Goal: Task Accomplishment & Management: Complete application form

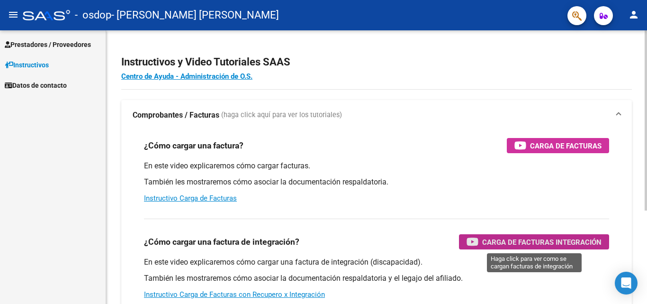
click at [509, 238] on span "Carga de Facturas Integración" at bounding box center [541, 242] width 119 height 12
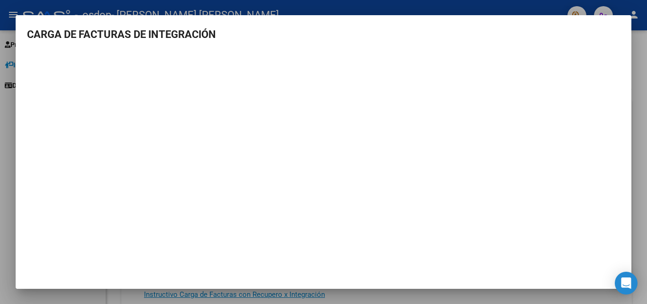
click at [614, 27] on h3 "CARGA DE FACTURAS DE INTEGRACIÓN" at bounding box center [323, 35] width 593 height 16
click at [400, 3] on div at bounding box center [323, 152] width 647 height 304
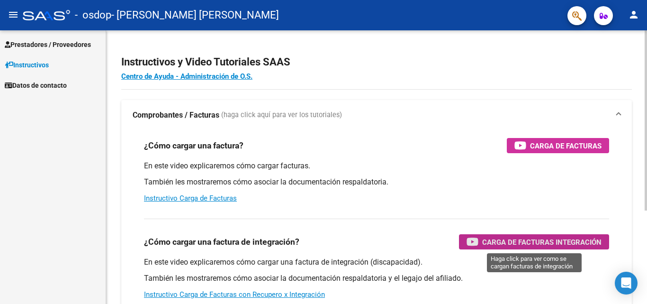
click at [531, 241] on span "Carga de Facturas Integración" at bounding box center [541, 242] width 119 height 12
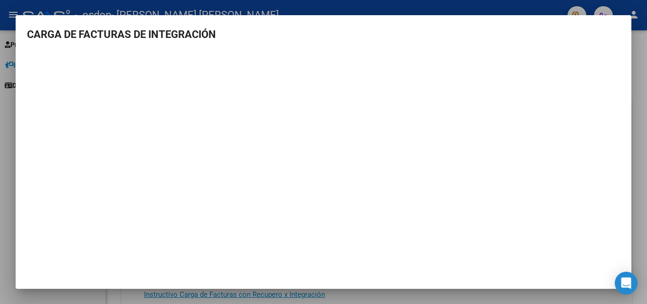
click at [617, 25] on mat-dialog-container "CARGA DE FACTURAS DE INTEGRACIÓN" at bounding box center [324, 151] width 616 height 273
click at [625, 23] on mat-dialog-container "CARGA DE FACTURAS DE INTEGRACIÓN" at bounding box center [324, 151] width 616 height 273
click at [605, 23] on mat-dialog-container "CARGA DE FACTURAS DE INTEGRACIÓN" at bounding box center [324, 151] width 616 height 273
click at [47, 302] on div at bounding box center [323, 152] width 647 height 304
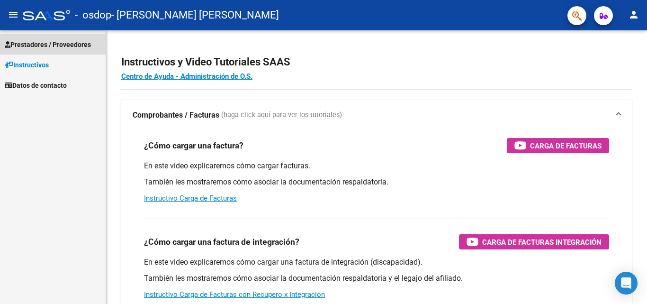
click at [48, 44] on span "Prestadores / Proveedores" at bounding box center [48, 44] width 86 height 10
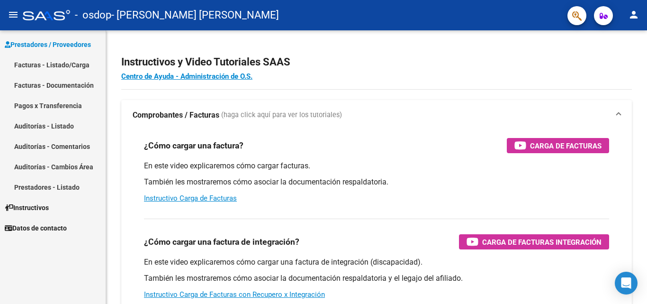
click at [50, 87] on link "Facturas - Documentación" at bounding box center [53, 85] width 106 height 20
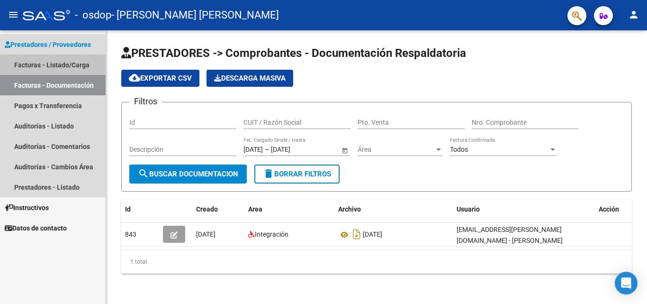
click at [54, 65] on link "Facturas - Listado/Carga" at bounding box center [53, 64] width 106 height 20
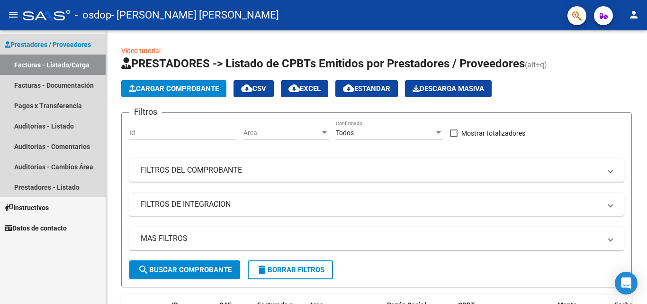
click at [35, 49] on span "Prestadores / Proveedores" at bounding box center [48, 44] width 86 height 10
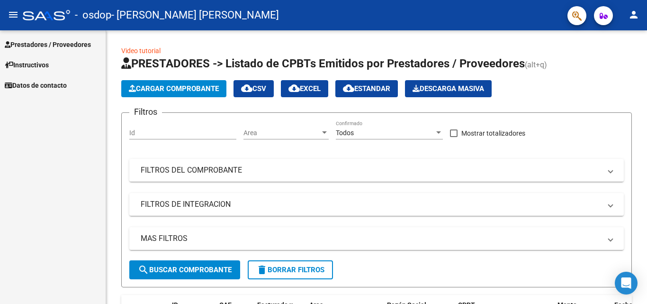
click at [45, 68] on span "Instructivos" at bounding box center [27, 65] width 44 height 10
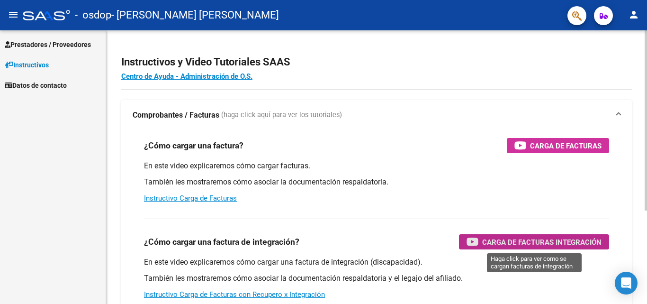
click at [496, 247] on span "Carga de Facturas Integración" at bounding box center [541, 242] width 119 height 12
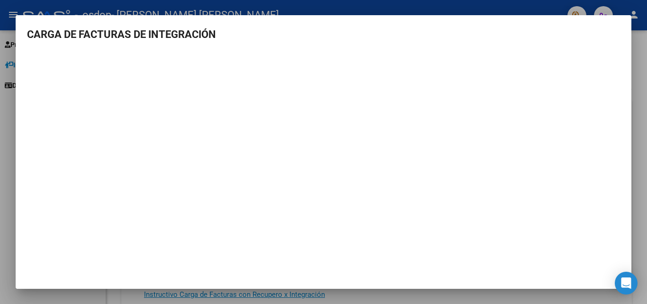
click at [14, 61] on div at bounding box center [323, 152] width 647 height 304
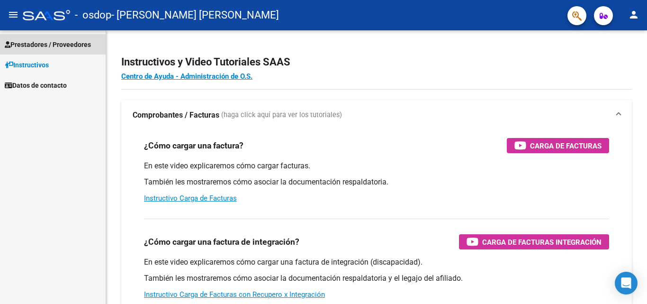
click at [47, 42] on span "Prestadores / Proveedores" at bounding box center [48, 44] width 86 height 10
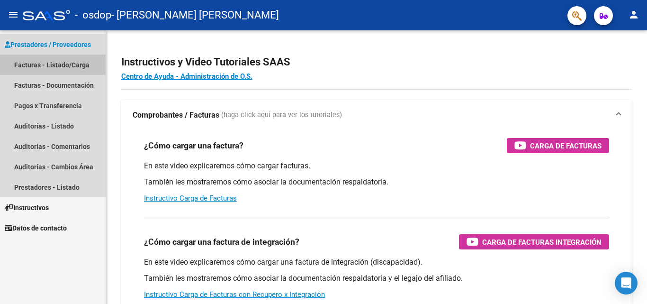
click at [52, 64] on link "Facturas - Listado/Carga" at bounding box center [53, 64] width 106 height 20
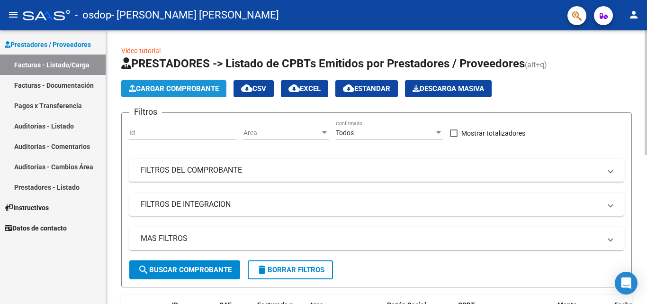
click at [201, 90] on span "Cargar Comprobante" at bounding box center [174, 88] width 90 height 9
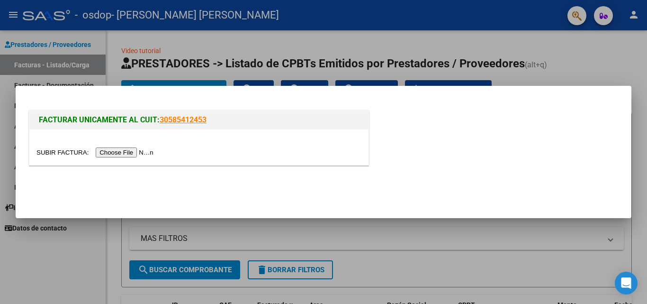
click at [131, 152] on input "file" at bounding box center [96, 152] width 120 height 10
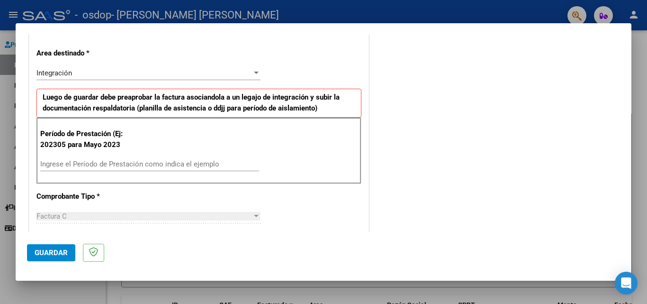
scroll to position [220, 0]
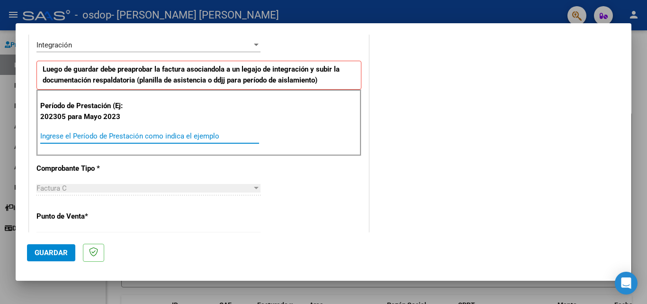
click at [111, 137] on input "Ingrese el Período de Prestación como indica el ejemplo" at bounding box center [149, 136] width 219 height 9
type input "202507"
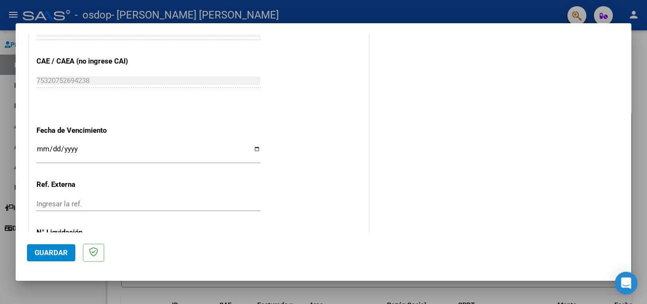
scroll to position [618, 0]
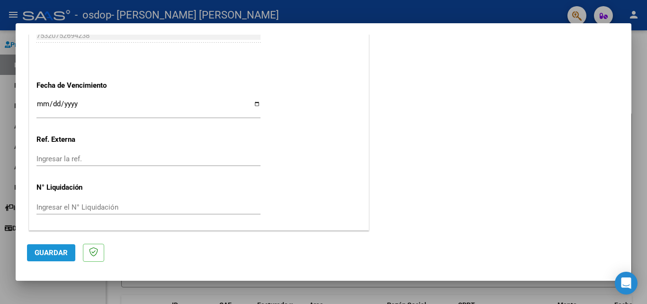
click at [47, 251] on span "Guardar" at bounding box center [51, 252] width 33 height 9
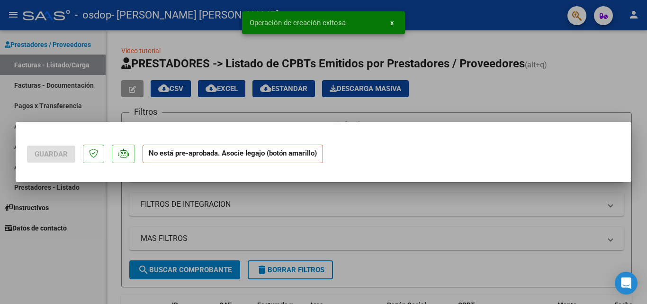
scroll to position [0, 0]
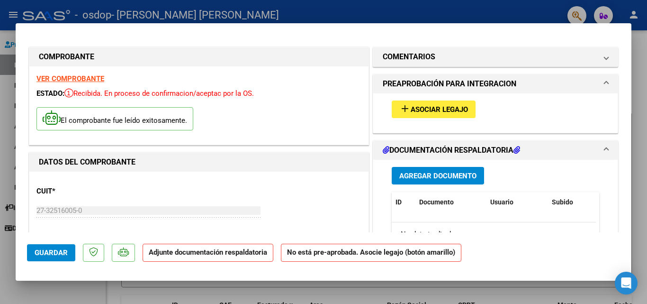
click at [433, 105] on span "add Asociar Legajo" at bounding box center [433, 109] width 69 height 9
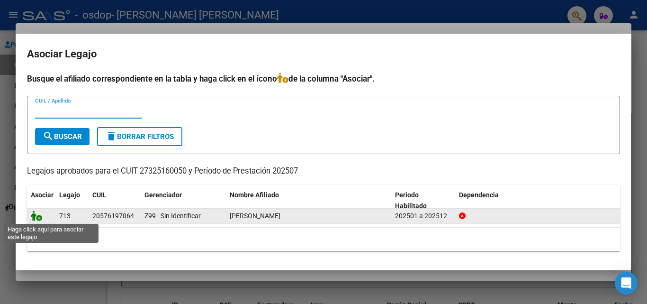
click at [39, 216] on icon at bounding box center [36, 215] width 11 height 10
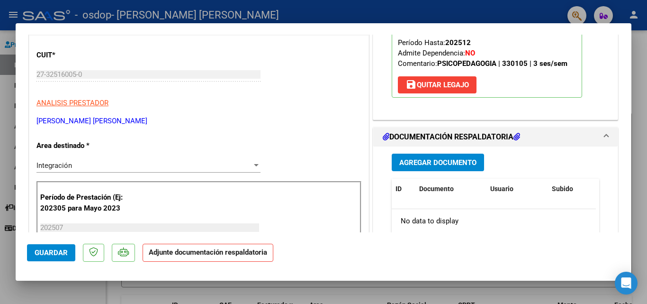
scroll to position [134, 0]
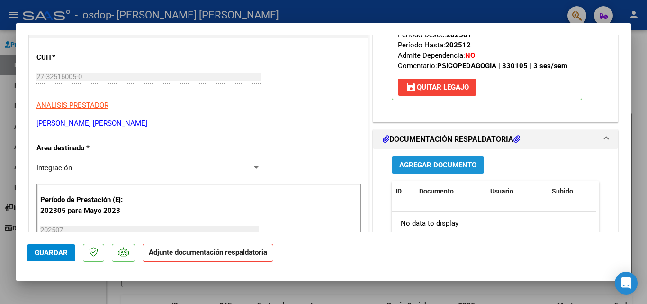
click at [445, 168] on span "Agregar Documento" at bounding box center [437, 165] width 77 height 9
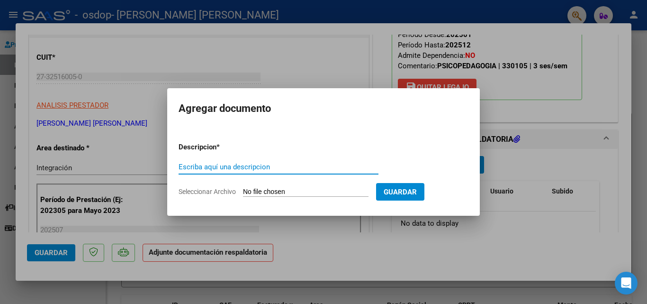
click at [307, 164] on input "Escriba aquí una descripcion" at bounding box center [279, 167] width 200 height 9
type input "PLANILLA DE ASISTENCIA MES [DATE]"
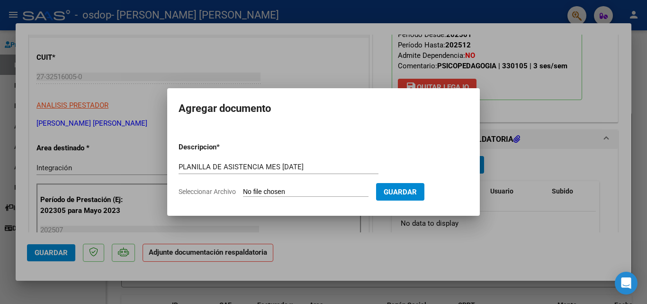
click at [356, 189] on input "Seleccionar Archivo" at bounding box center [306, 192] width 126 height 9
type input "C:\fakepath\[PERSON_NAME] planilla [DATE].pdf"
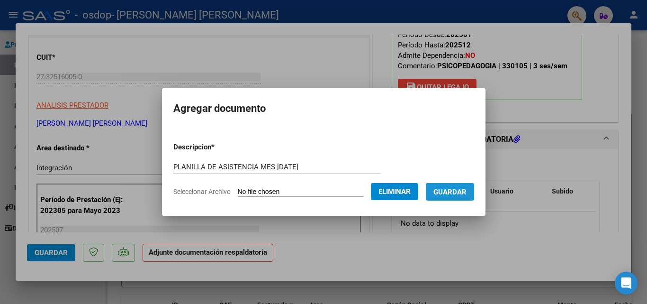
click at [441, 193] on button "Guardar" at bounding box center [450, 192] width 48 height 18
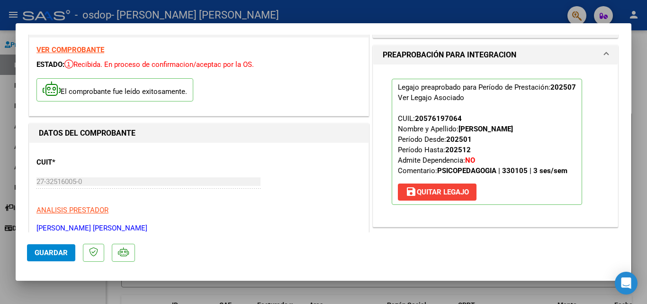
scroll to position [0, 0]
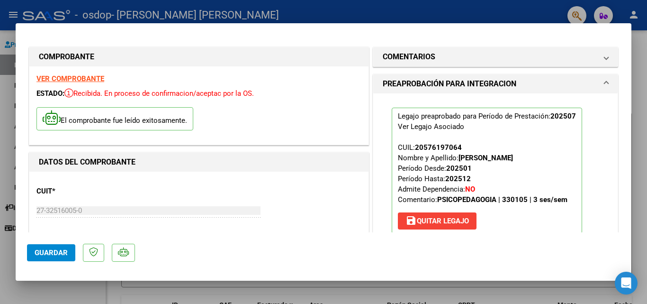
click at [88, 80] on strong "VER COMPROBANTE" at bounding box center [70, 78] width 68 height 9
click at [51, 252] on span "Guardar" at bounding box center [51, 252] width 33 height 9
click at [38, 252] on span "Guardar" at bounding box center [51, 252] width 33 height 9
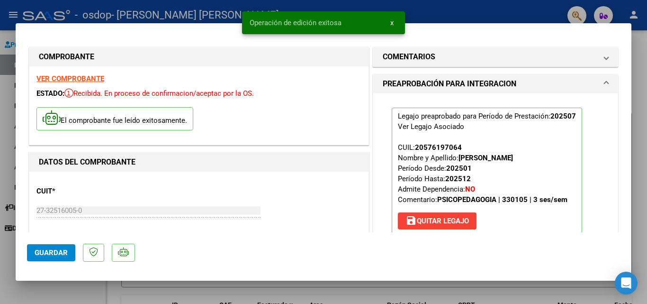
click at [639, 43] on div at bounding box center [323, 152] width 647 height 304
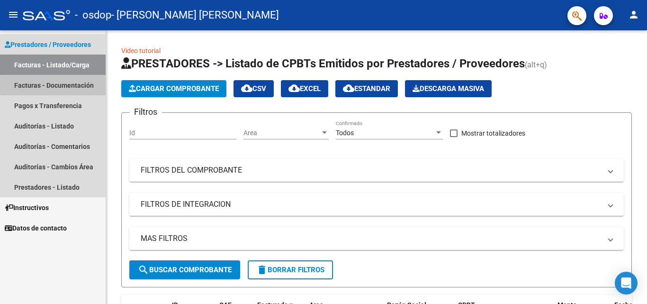
click at [76, 85] on link "Facturas - Documentación" at bounding box center [53, 85] width 106 height 20
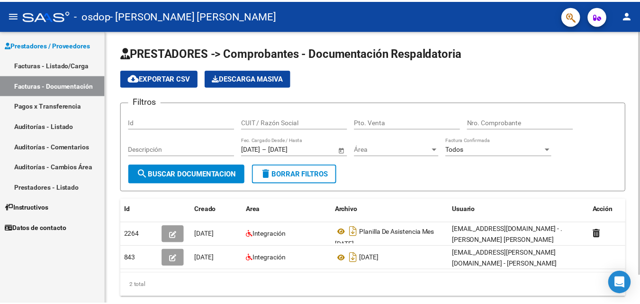
scroll to position [31, 0]
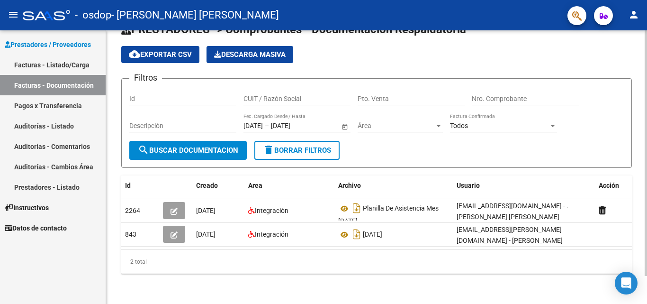
click at [647, 112] on div at bounding box center [646, 180] width 2 height 245
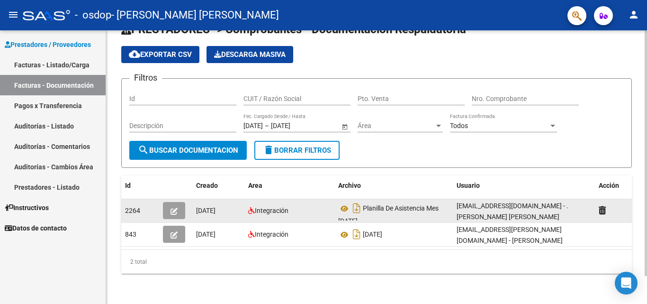
click at [334, 199] on datatable-body-cell "Integración" at bounding box center [290, 210] width 90 height 23
click at [345, 203] on icon at bounding box center [344, 208] width 12 height 11
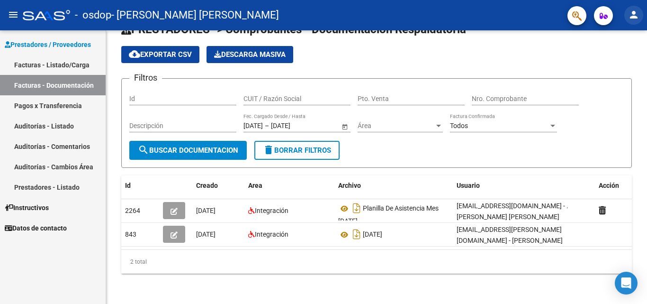
click at [632, 18] on mat-icon "person" at bounding box center [633, 14] width 11 height 11
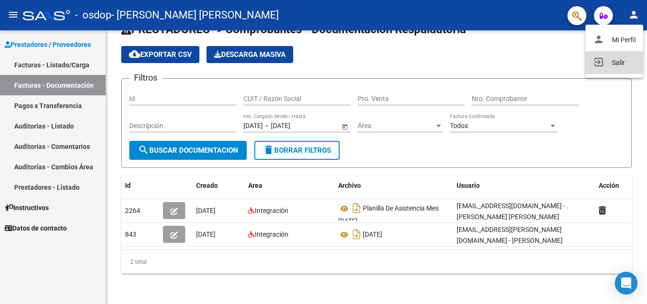
click at [621, 65] on button "exit_to_app Salir" at bounding box center [615, 62] width 58 height 23
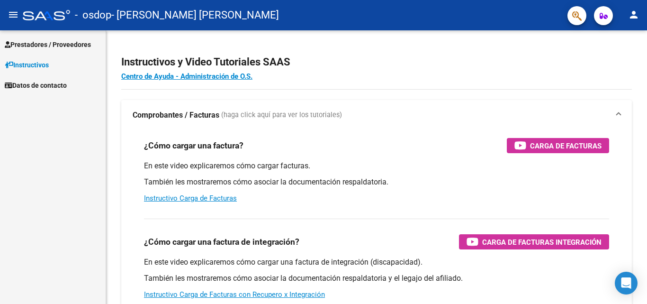
click at [72, 43] on span "Prestadores / Proveedores" at bounding box center [48, 44] width 86 height 10
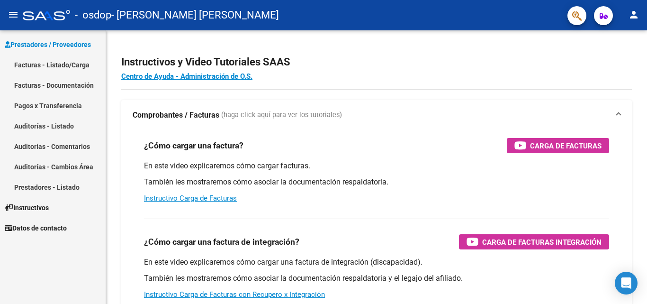
click at [54, 85] on link "Facturas - Documentación" at bounding box center [53, 85] width 106 height 20
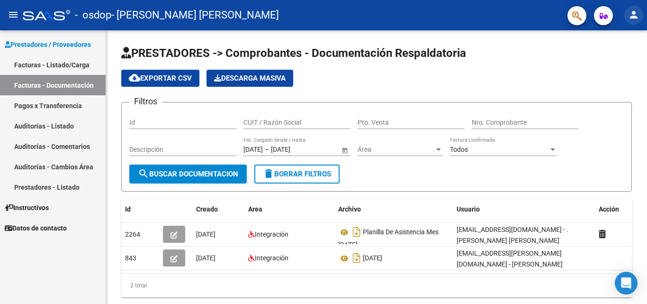
click at [631, 11] on mat-icon "person" at bounding box center [633, 14] width 11 height 11
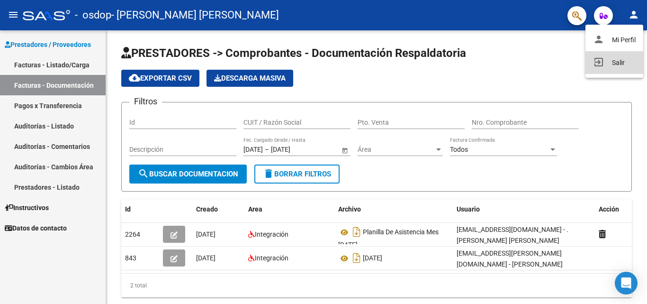
click at [608, 65] on button "exit_to_app Salir" at bounding box center [615, 62] width 58 height 23
